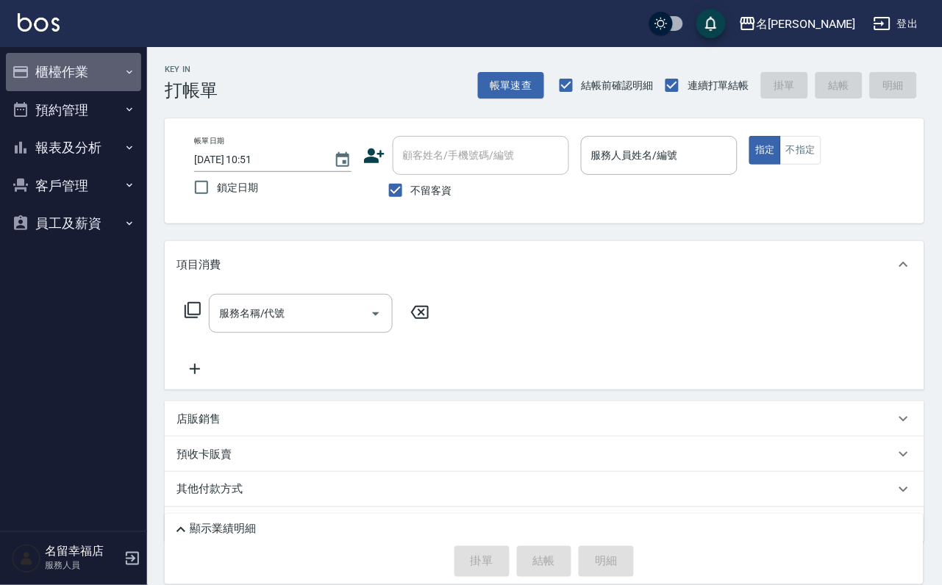
click at [29, 68] on icon "button" at bounding box center [21, 72] width 18 height 18
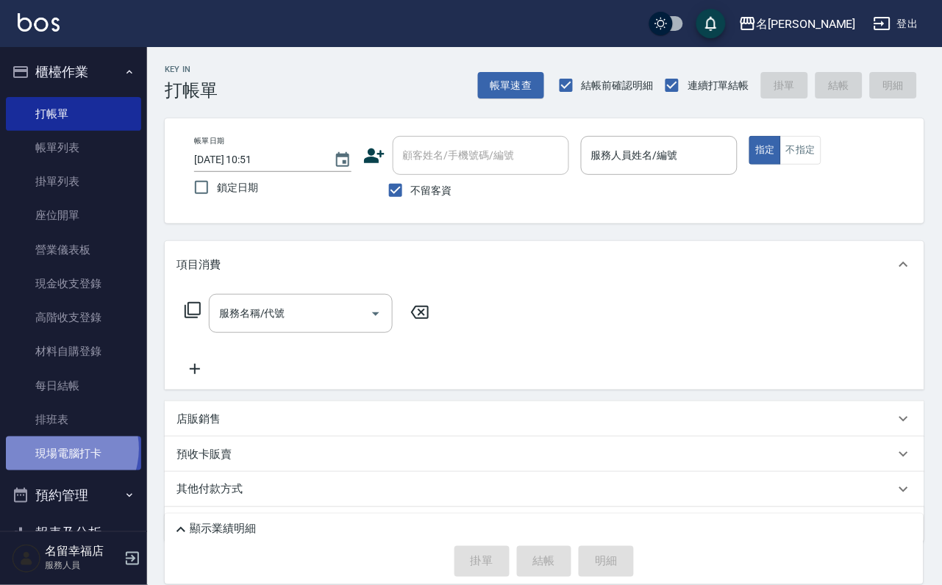
click at [60, 470] on link "現場電腦打卡" at bounding box center [73, 454] width 135 height 34
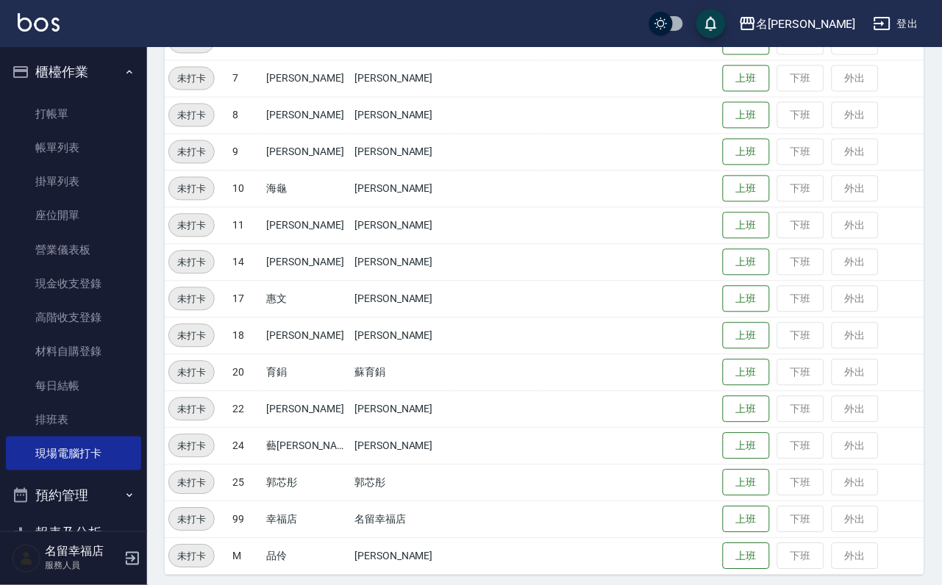
scroll to position [481, 0]
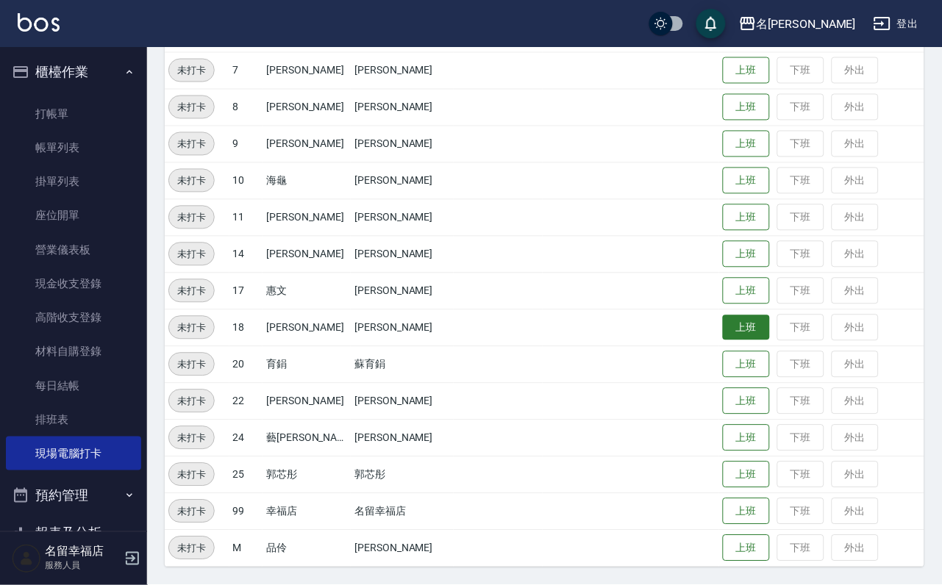
click at [753, 337] on button "上班" at bounding box center [746, 328] width 47 height 26
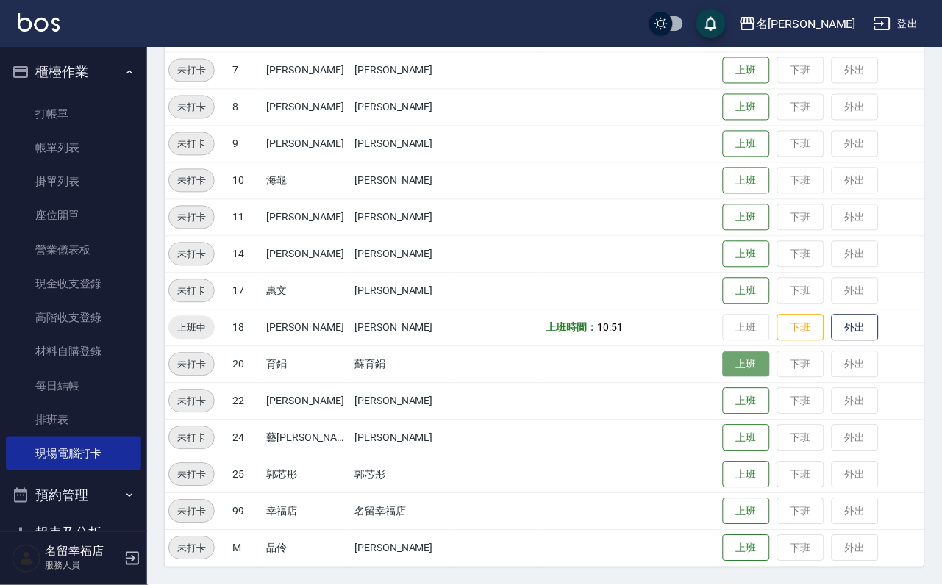
click at [751, 364] on button "上班" at bounding box center [746, 365] width 47 height 26
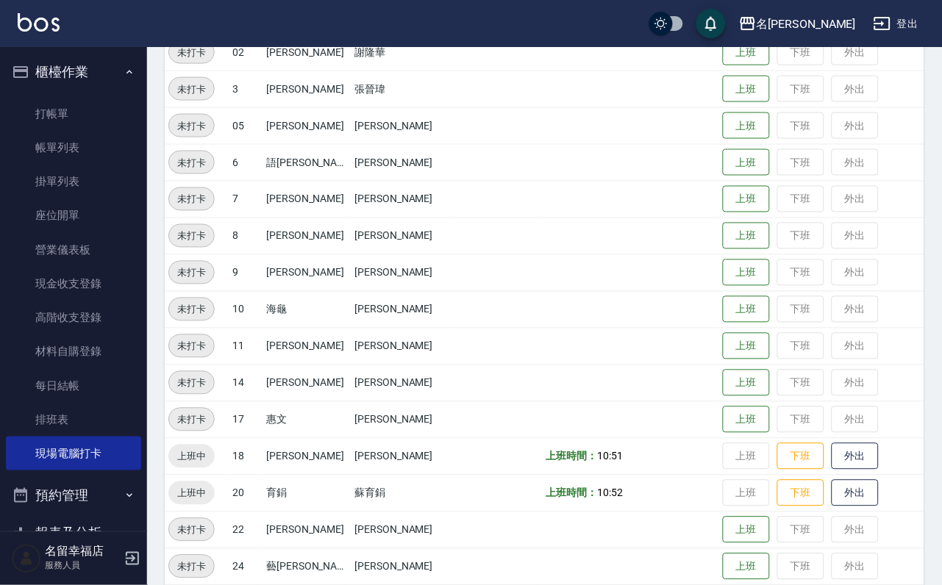
scroll to position [151, 0]
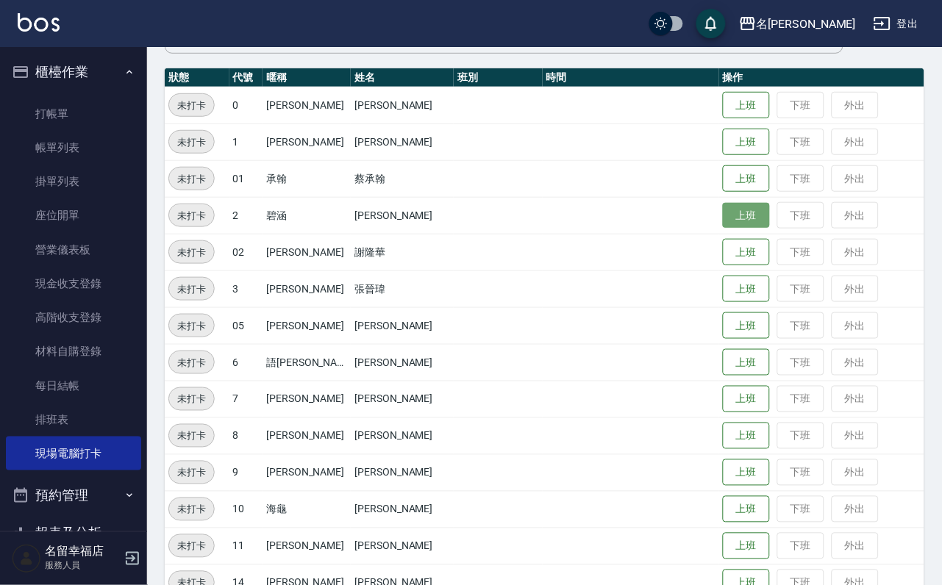
click at [742, 221] on button "上班" at bounding box center [746, 216] width 47 height 26
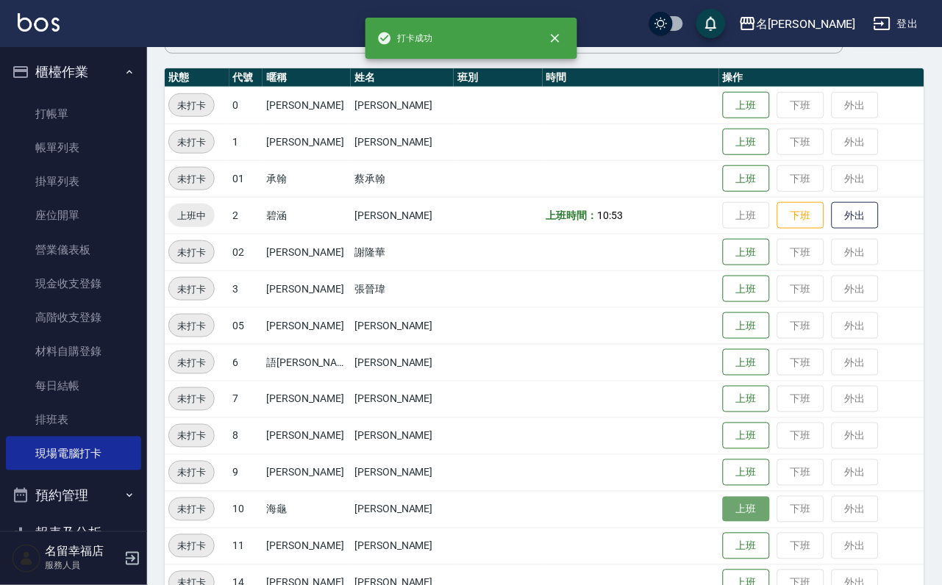
click at [730, 505] on button "上班" at bounding box center [746, 510] width 47 height 26
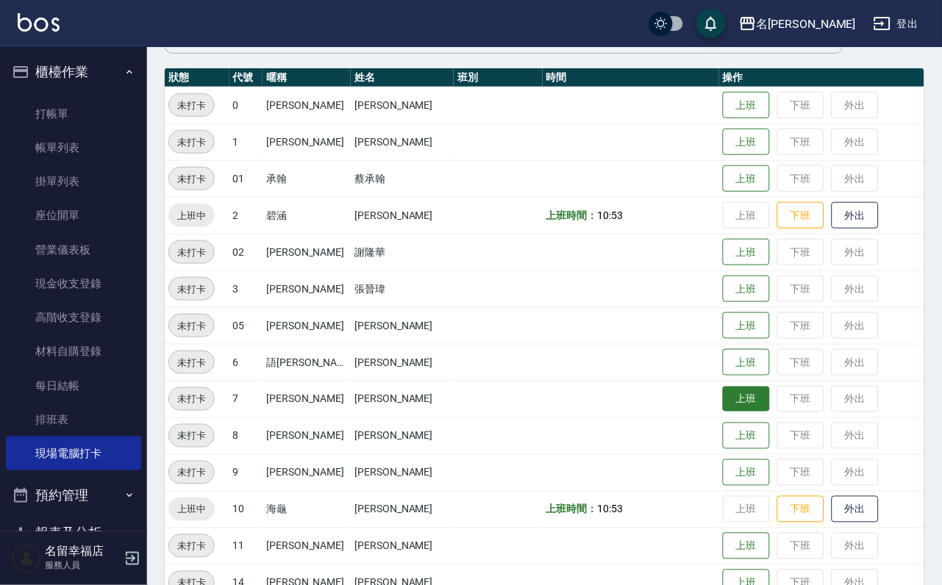
click at [747, 394] on button "上班" at bounding box center [746, 400] width 47 height 26
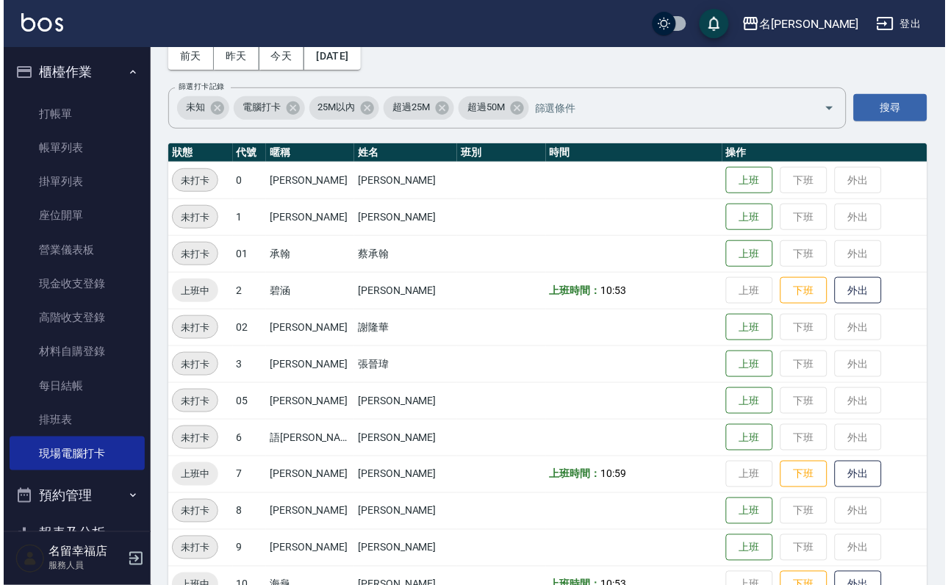
scroll to position [0, 0]
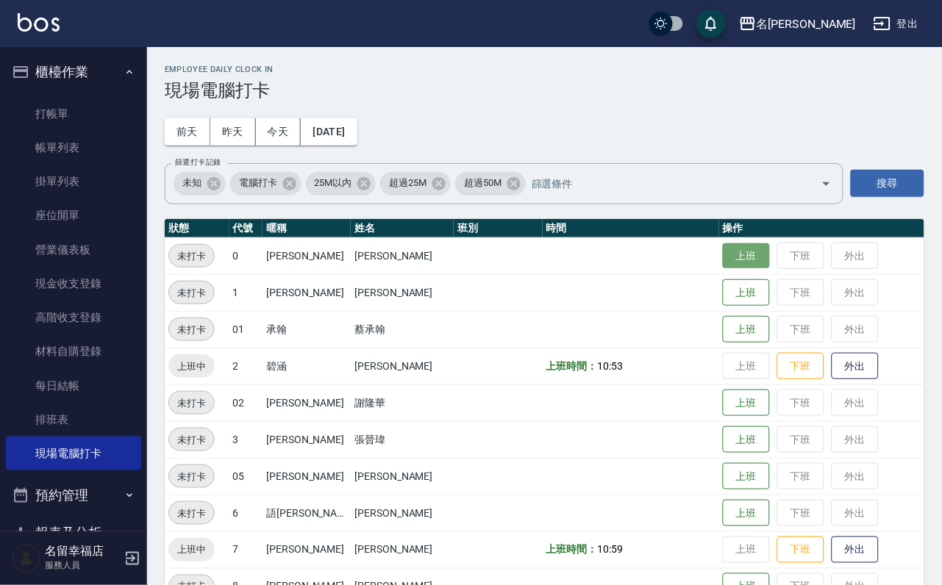
click at [750, 262] on button "上班" at bounding box center [746, 256] width 47 height 26
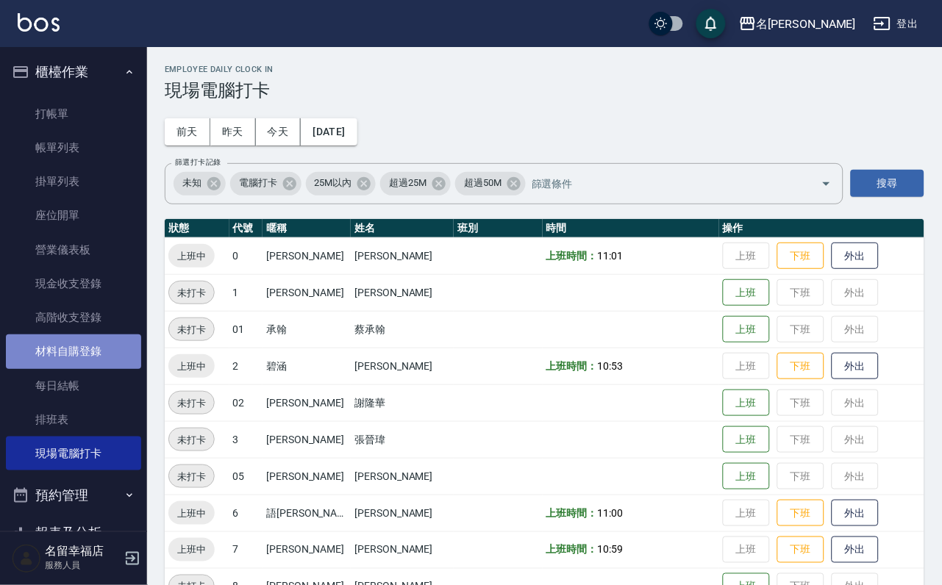
click at [91, 368] on link "材料自購登錄" at bounding box center [73, 351] width 135 height 34
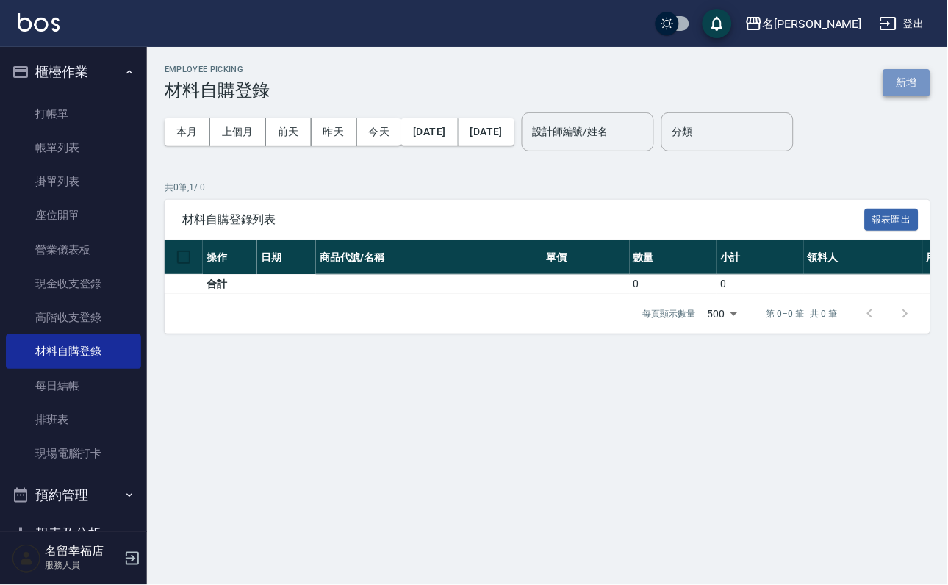
click at [888, 69] on button "新增" at bounding box center [906, 82] width 47 height 27
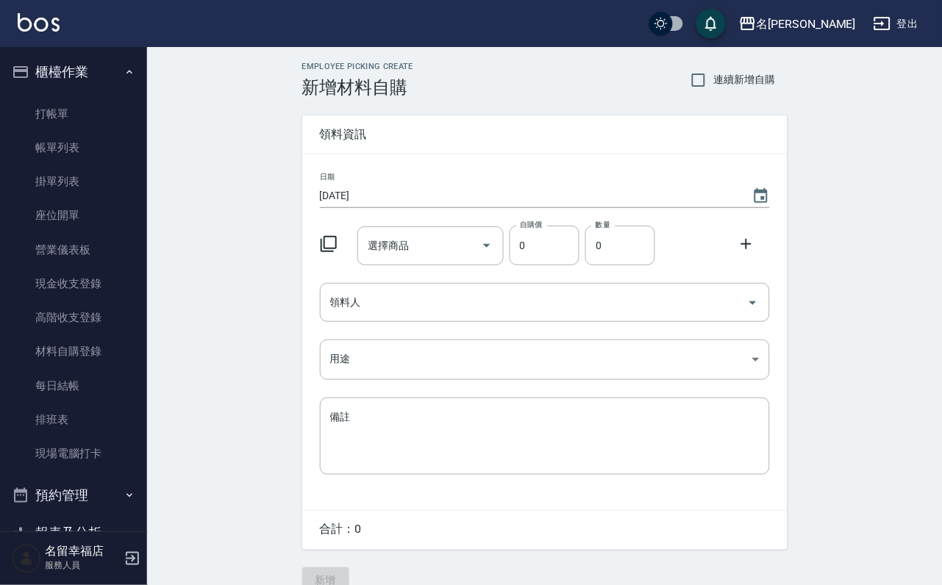
click at [337, 252] on icon at bounding box center [328, 244] width 16 height 16
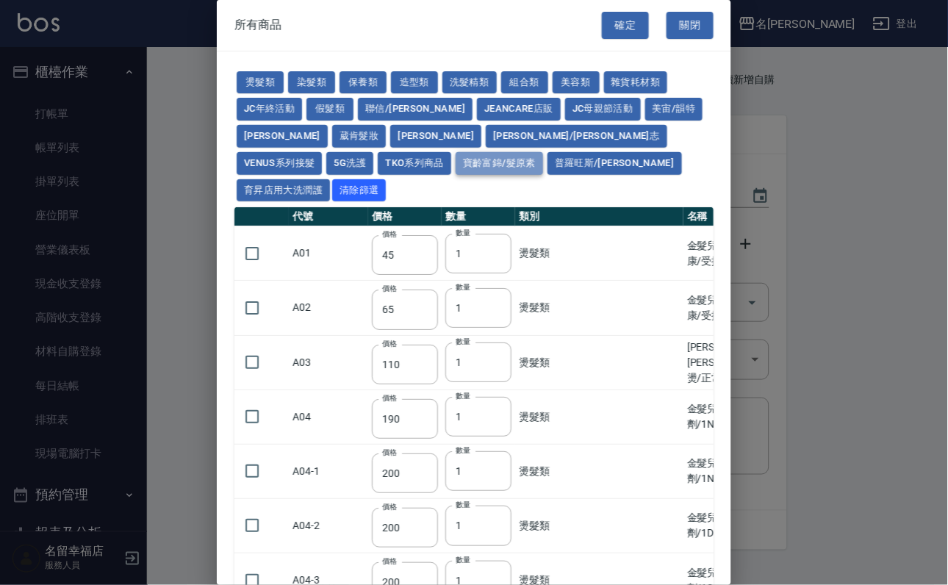
click at [487, 175] on button "寶齡富錦/髮原素" at bounding box center [499, 163] width 87 height 23
type input "319"
type input "254"
type input "1099"
type input "640"
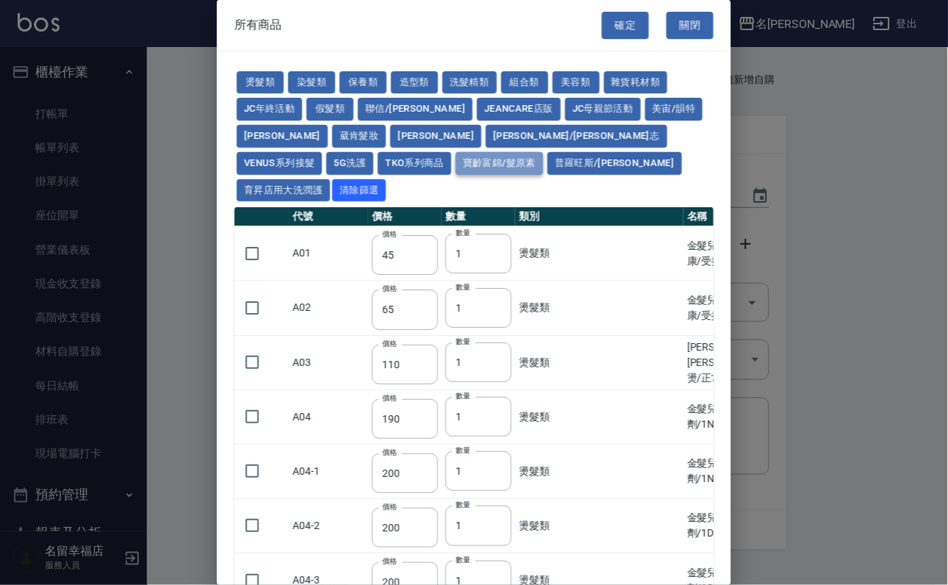
type input "640"
type input "481"
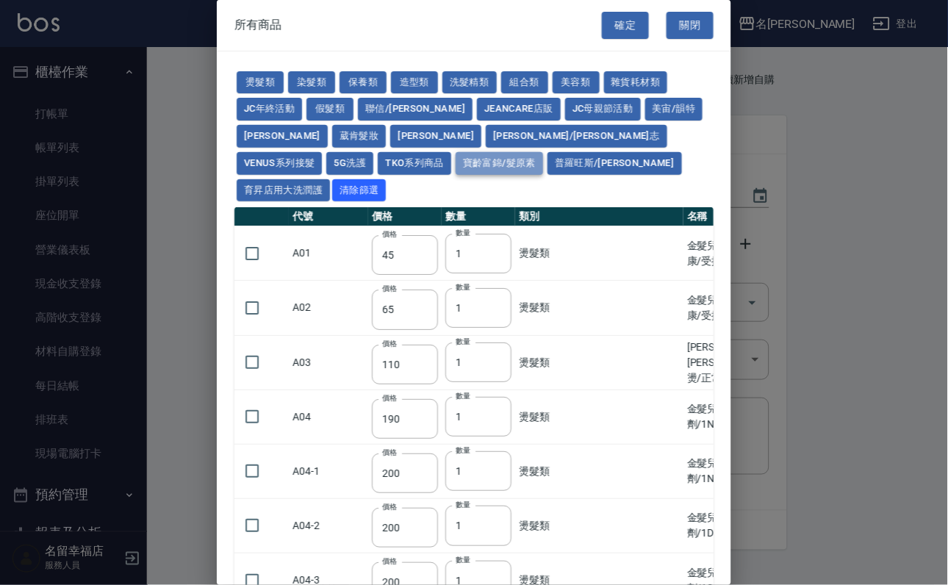
type input "481"
type input "308"
type input "945"
type input "308"
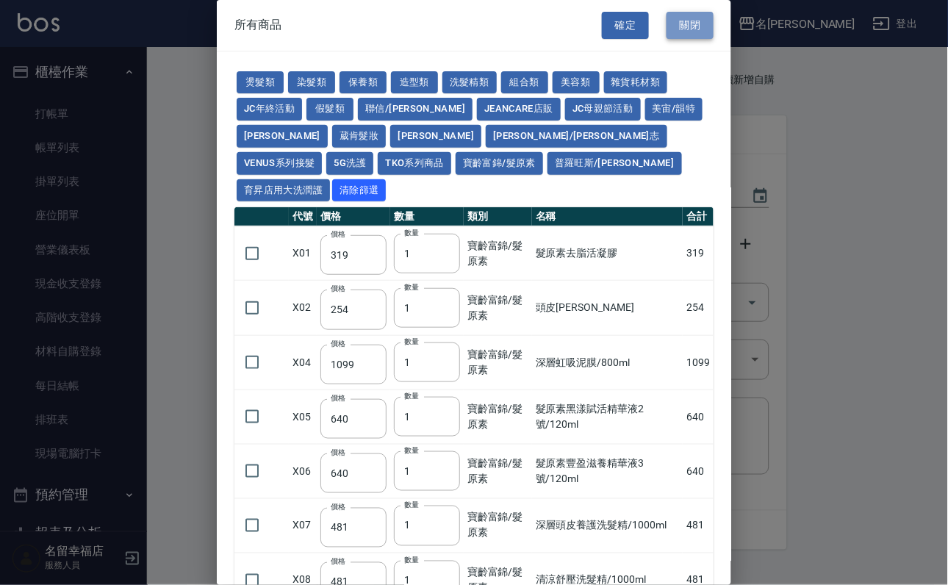
click at [684, 21] on button "關閉" at bounding box center [690, 25] width 47 height 27
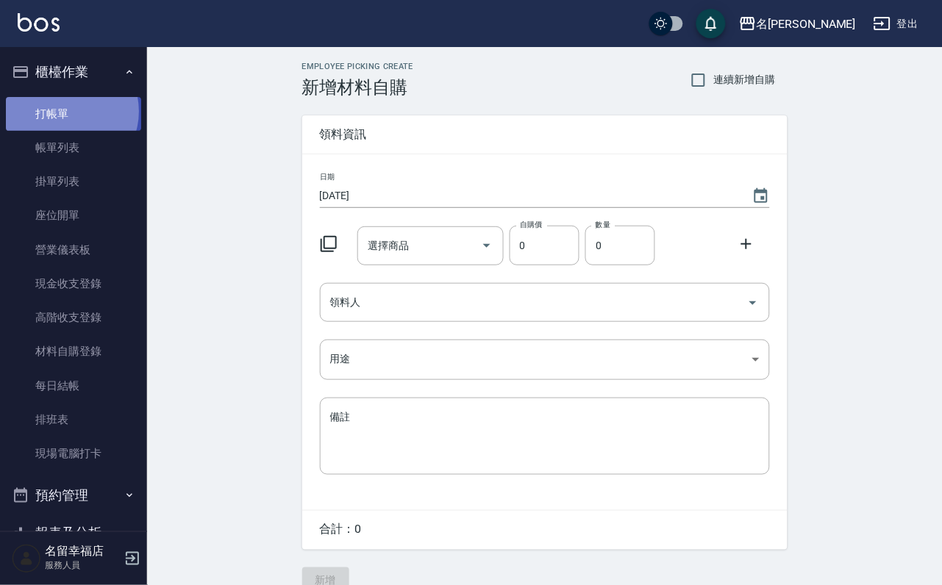
click at [68, 116] on link "打帳單" at bounding box center [73, 114] width 135 height 34
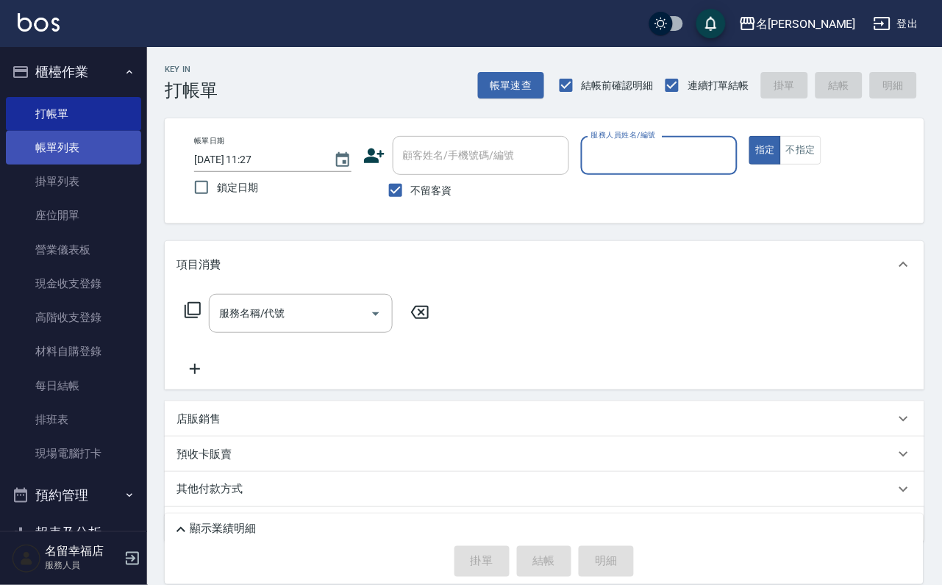
click at [63, 148] on link "帳單列表" at bounding box center [73, 148] width 135 height 34
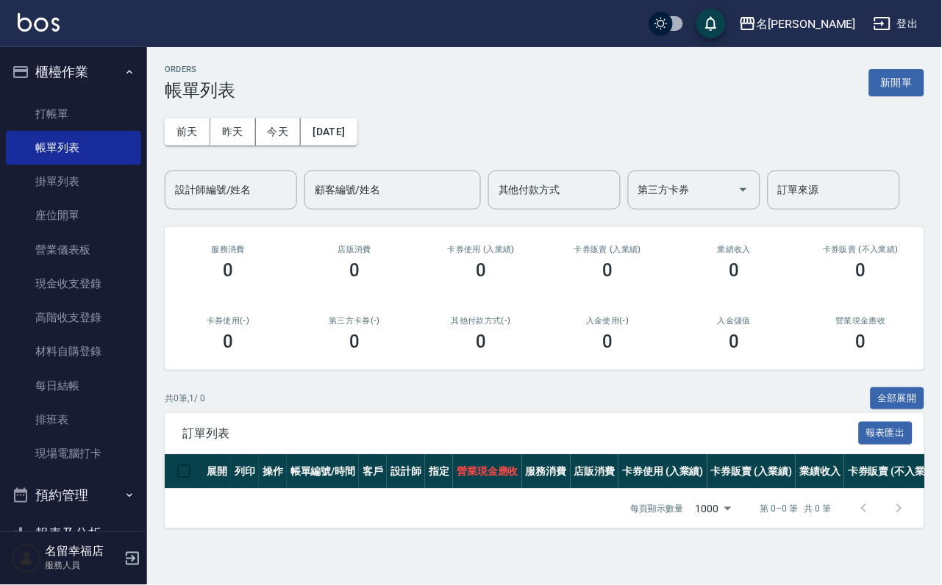
scroll to position [32, 0]
click at [67, 121] on link "打帳單" at bounding box center [73, 114] width 135 height 34
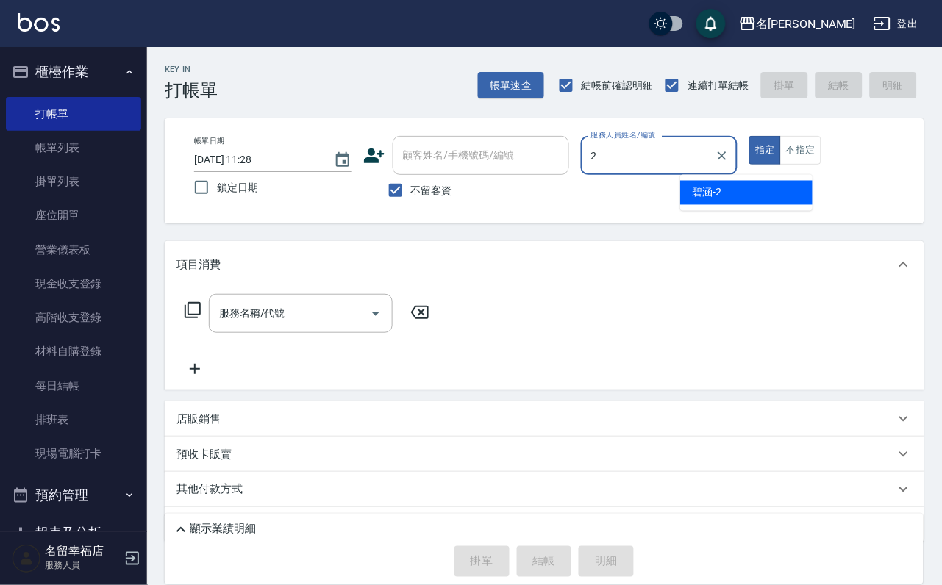
type input "[PERSON_NAME]-2"
type button "true"
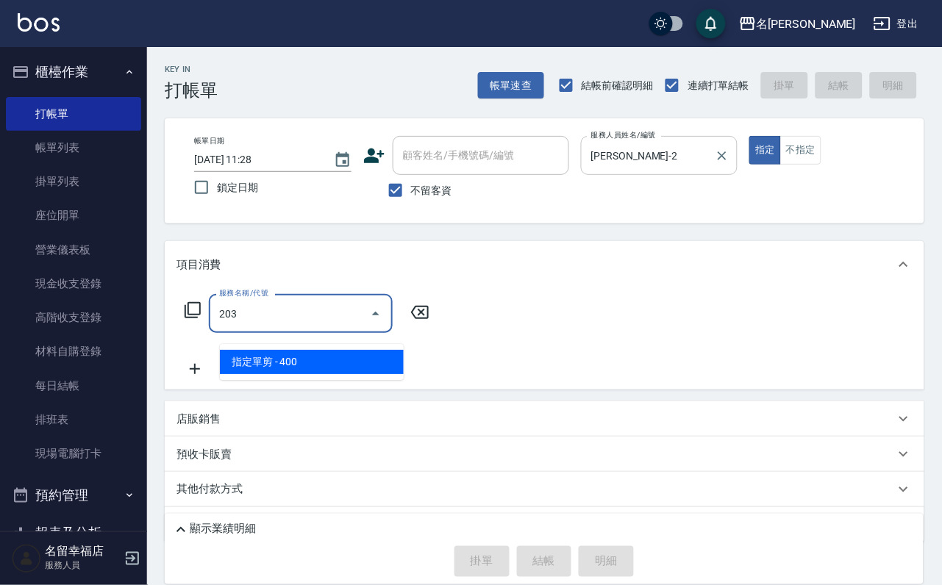
type input "指定單剪(203)"
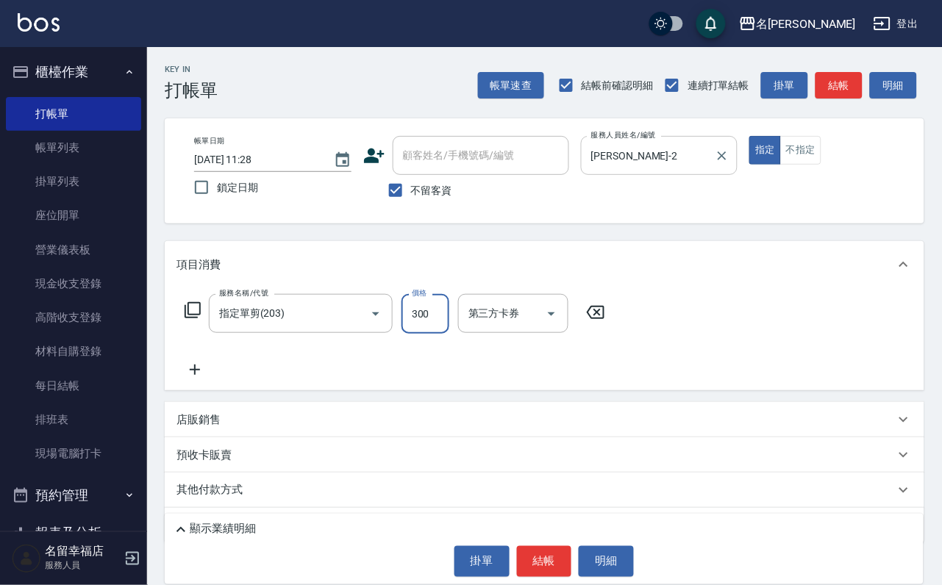
type input "300"
drag, startPoint x: 531, startPoint y: 565, endPoint x: 514, endPoint y: 548, distance: 24.4
click at [532, 560] on button "結帳" at bounding box center [544, 561] width 55 height 31
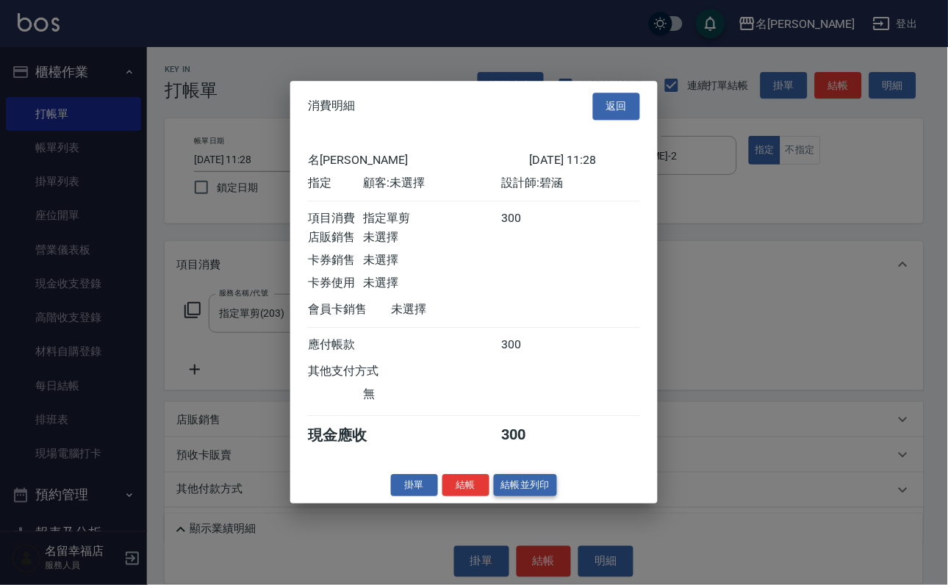
scroll to position [182, 0]
click at [443, 497] on button "結帳" at bounding box center [465, 485] width 47 height 23
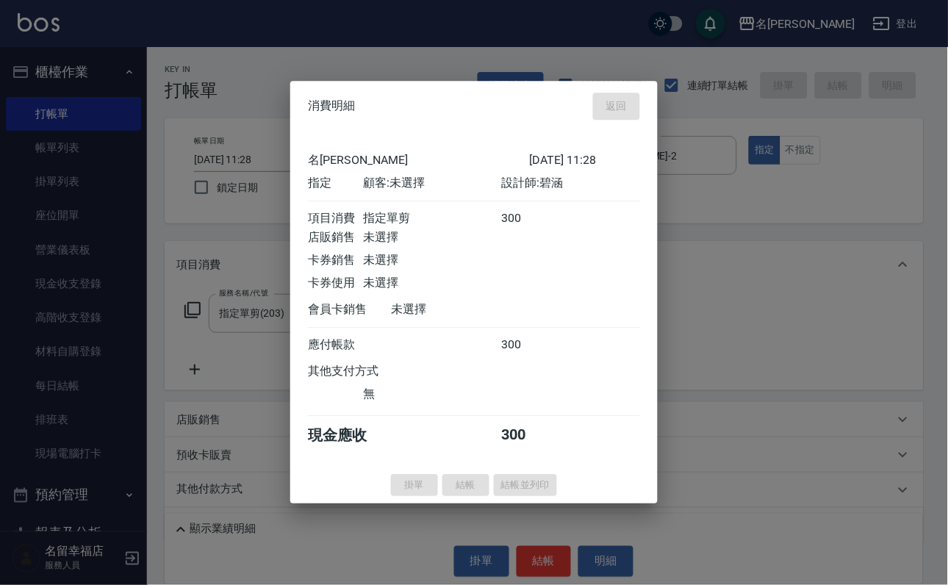
type input "[DATE] 11:29"
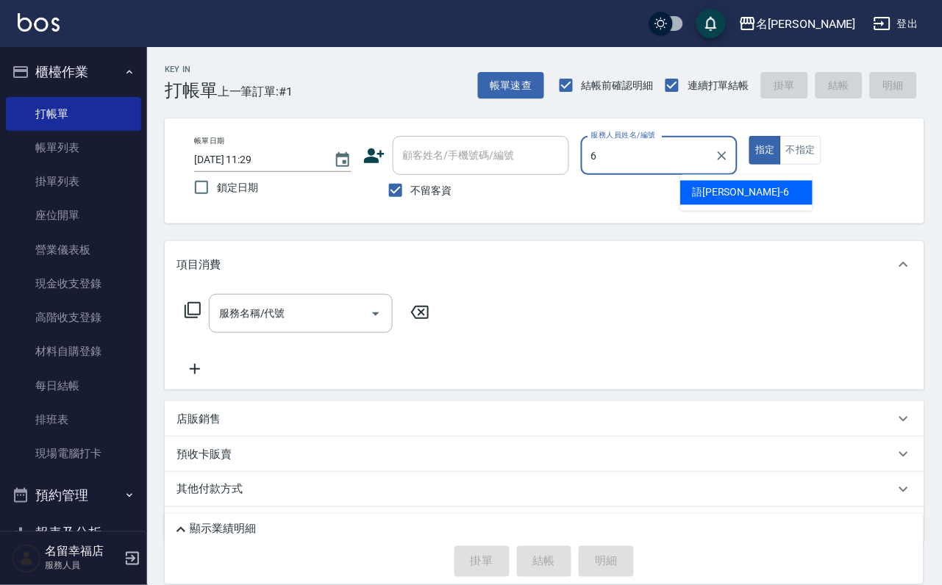
type input "語[PERSON_NAME]-6"
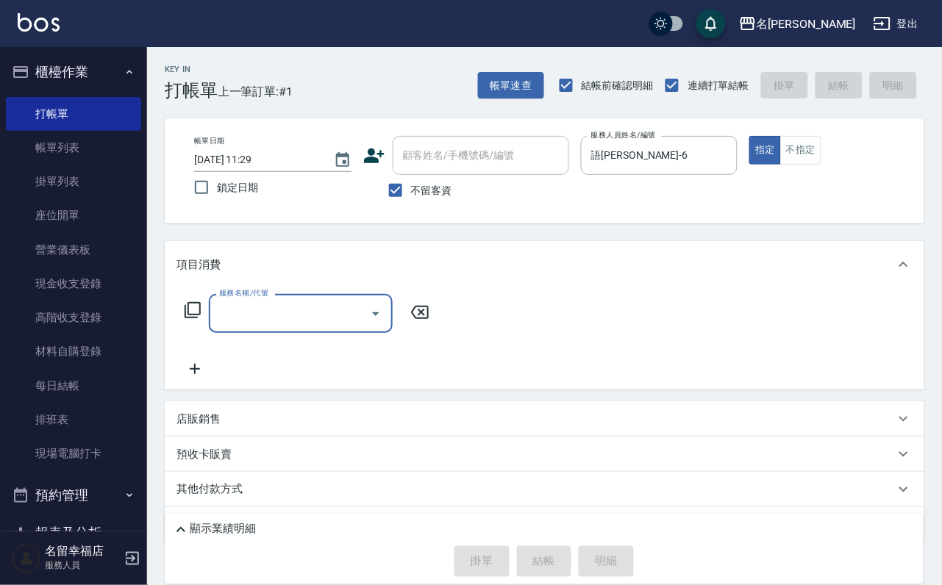
click at [196, 319] on icon at bounding box center [193, 310] width 18 height 18
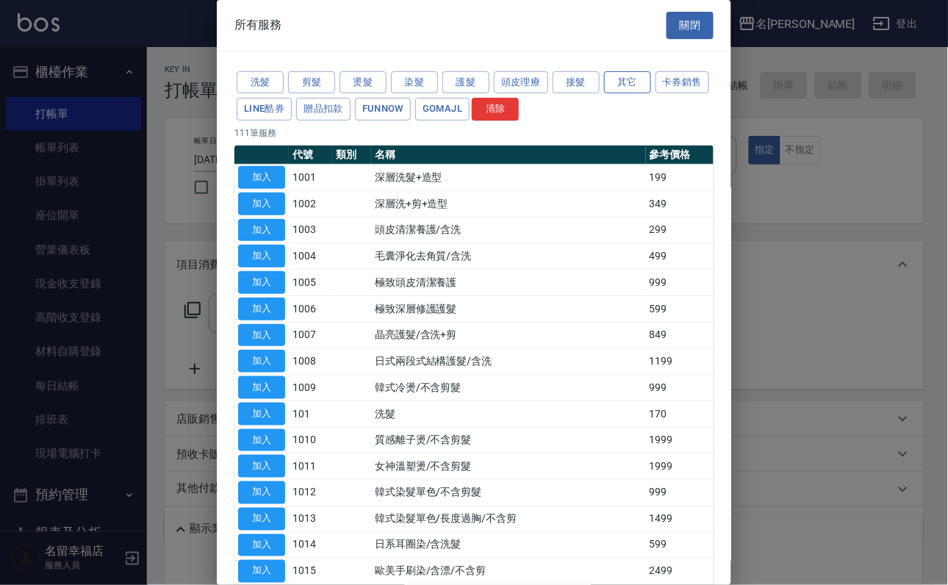
click at [648, 93] on button "其它" at bounding box center [627, 82] width 47 height 23
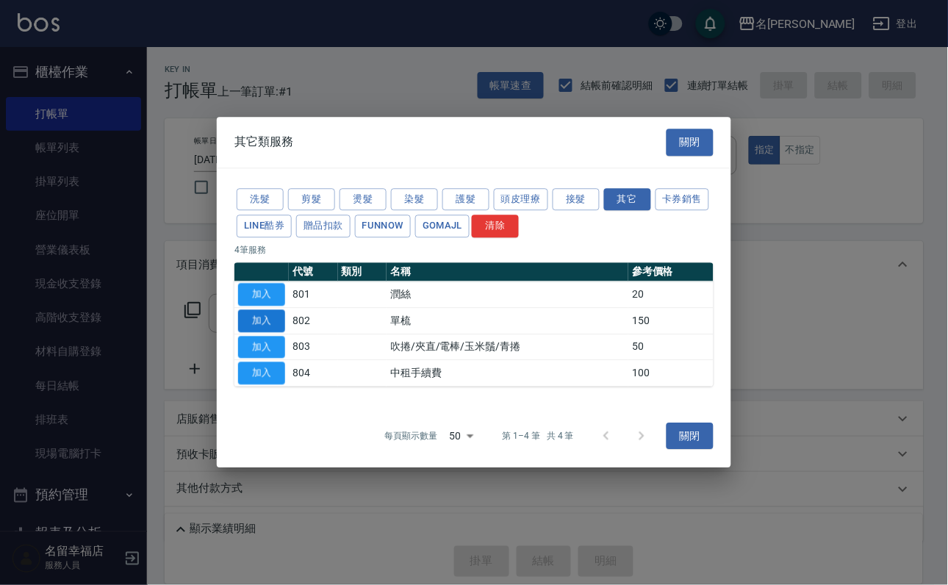
click at [258, 321] on button "加入" at bounding box center [261, 320] width 47 height 23
type input "單梳(802)"
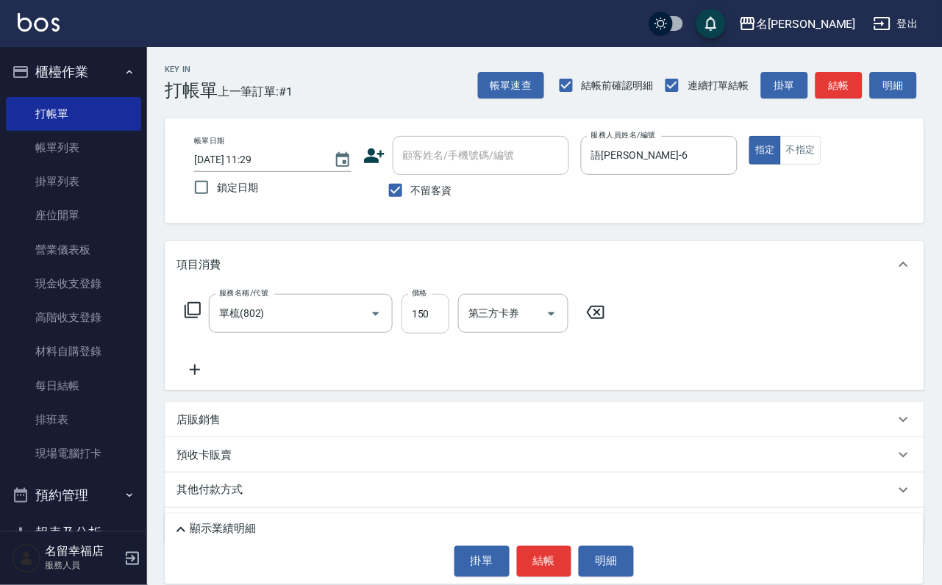
drag, startPoint x: 441, startPoint y: 339, endPoint x: 433, endPoint y: 342, distance: 8.6
click at [440, 334] on input "150" at bounding box center [425, 314] width 48 height 40
type input "200"
click at [554, 557] on button "結帳" at bounding box center [544, 561] width 55 height 31
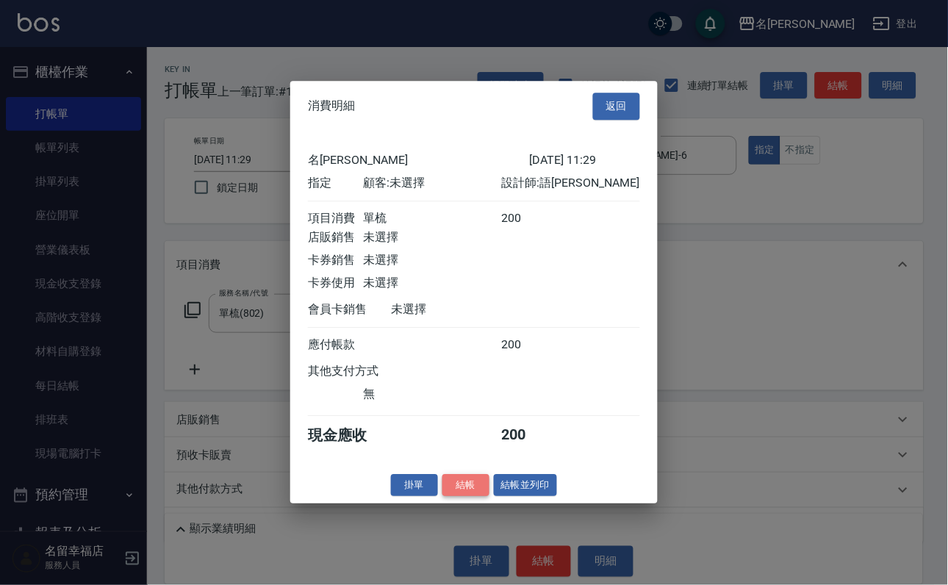
click at [448, 497] on button "結帳" at bounding box center [465, 485] width 47 height 23
